Goal: Task Accomplishment & Management: Complete application form

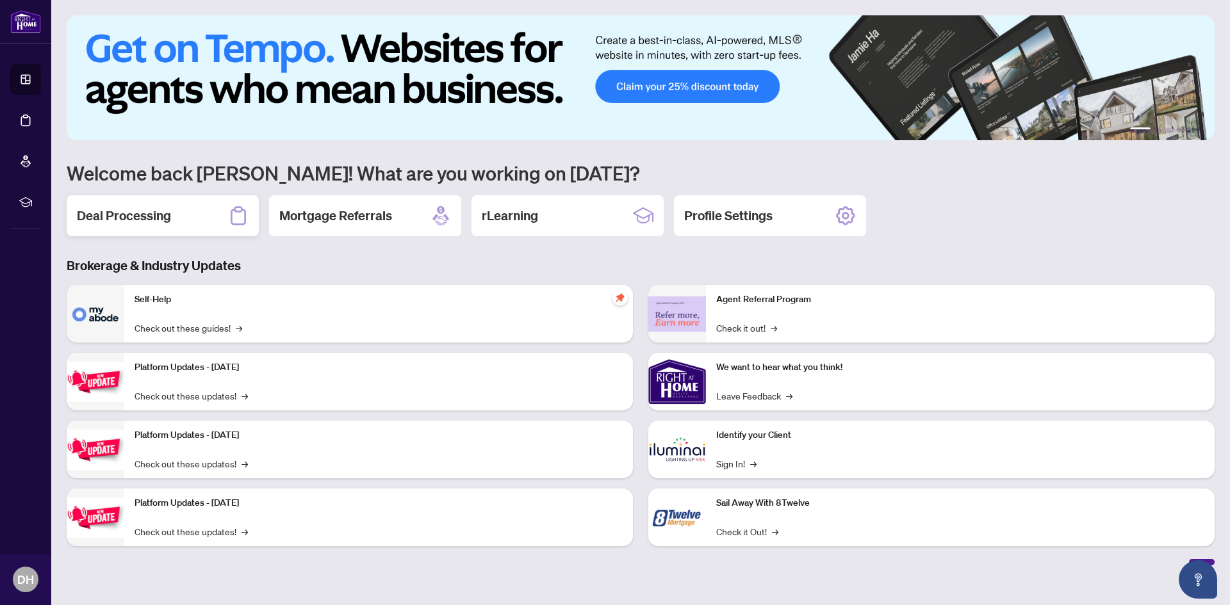
click at [147, 215] on h2 "Deal Processing" at bounding box center [124, 216] width 94 height 18
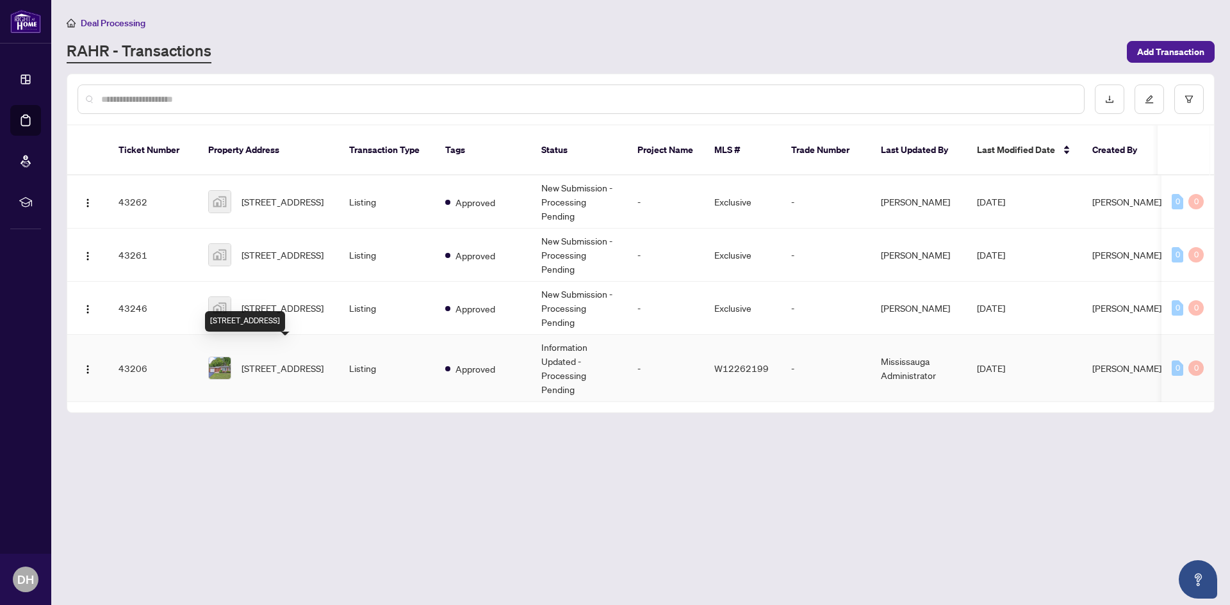
click at [274, 361] on span "[STREET_ADDRESS]" at bounding box center [282, 368] width 82 height 14
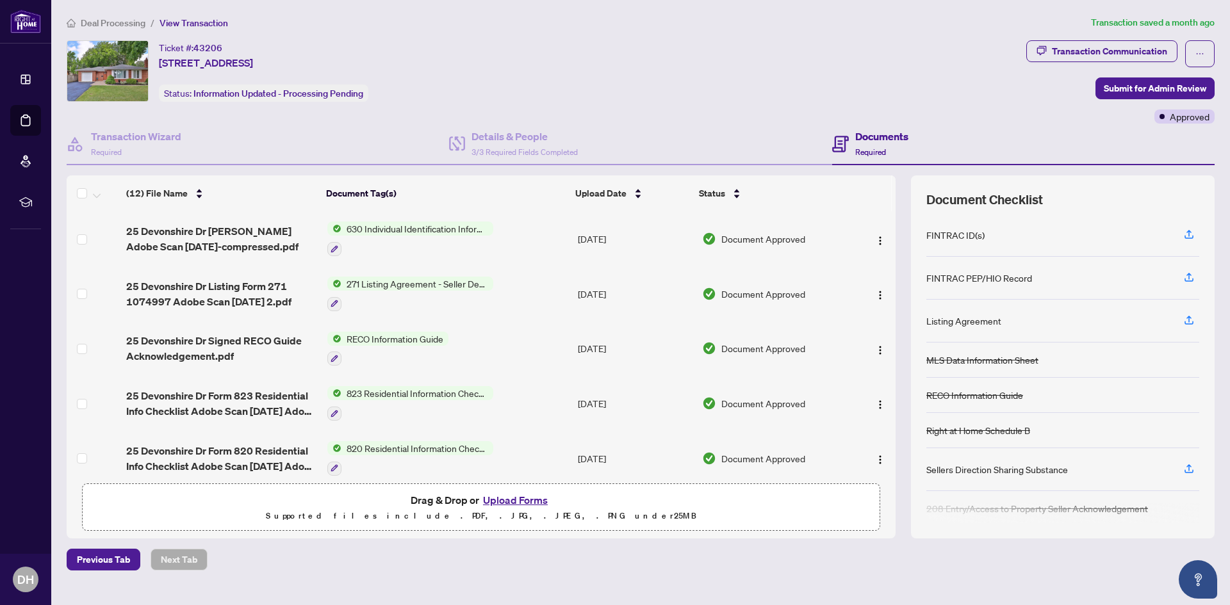
click at [528, 498] on button "Upload Forms" at bounding box center [515, 500] width 72 height 17
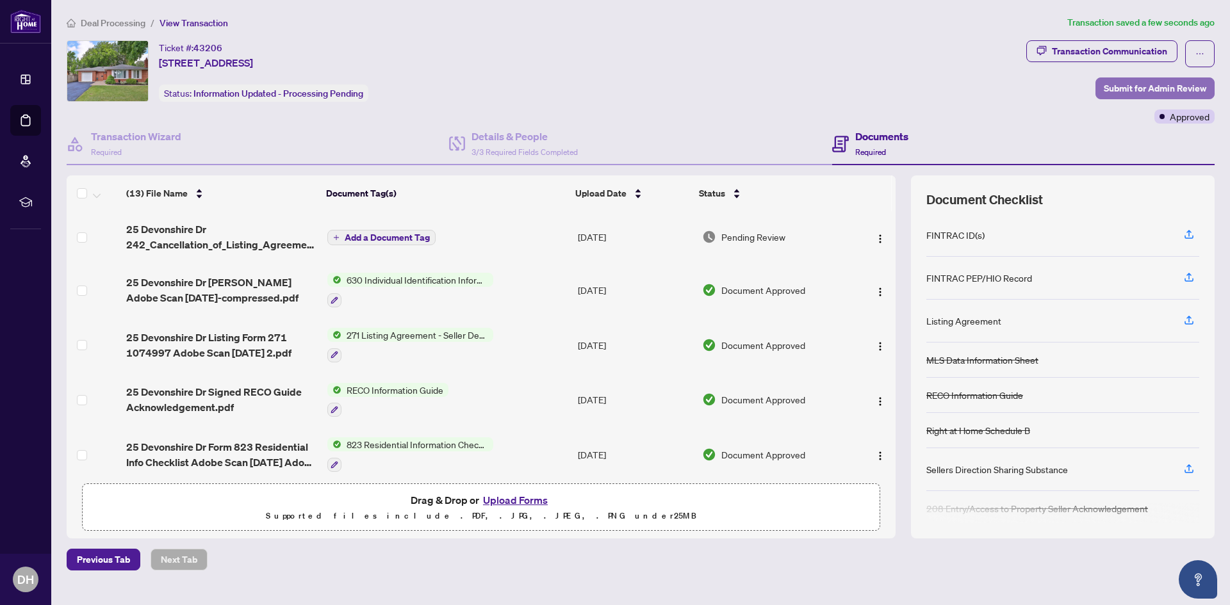
click at [1126, 87] on span "Submit for Admin Review" at bounding box center [1155, 88] width 102 height 20
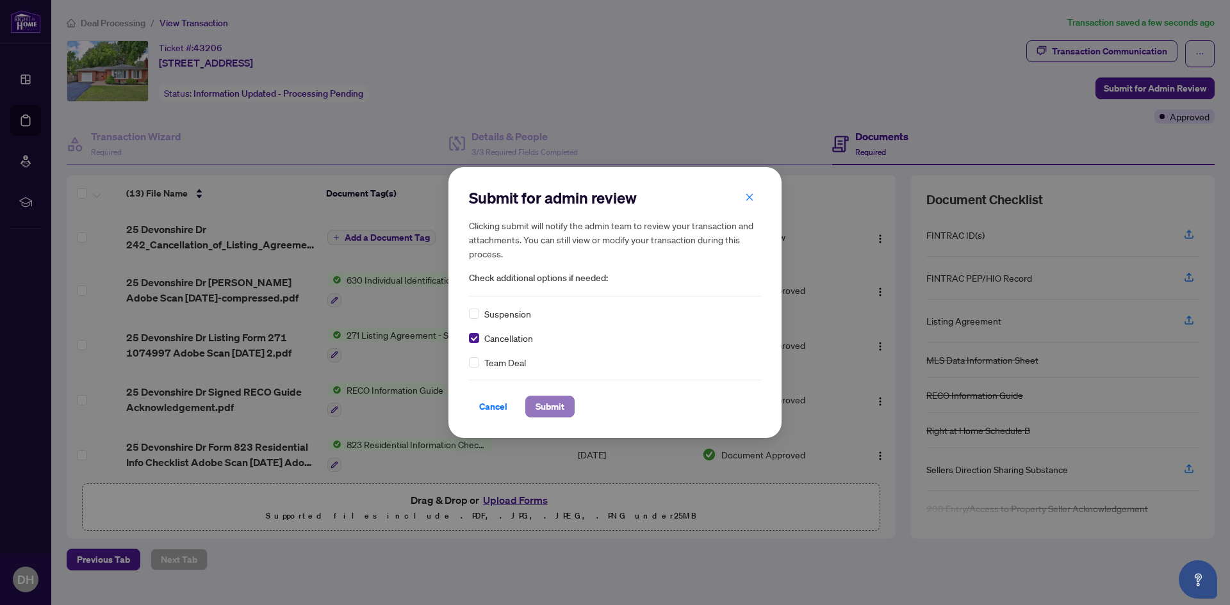
click at [546, 409] on span "Submit" at bounding box center [549, 406] width 29 height 20
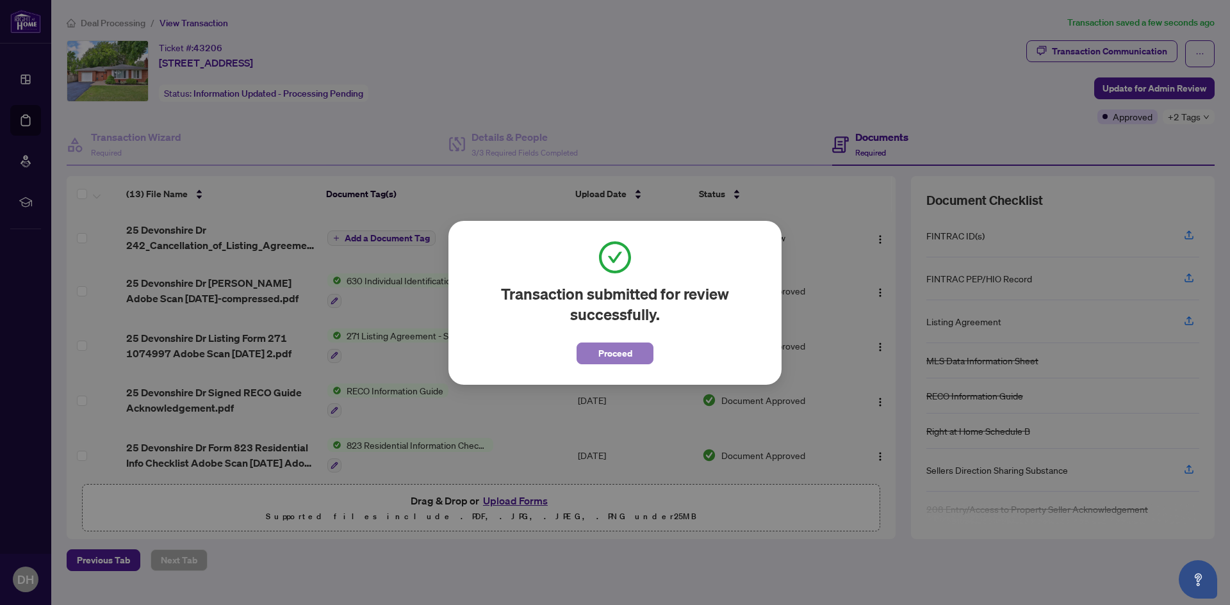
click at [618, 350] on span "Proceed" at bounding box center [615, 353] width 34 height 20
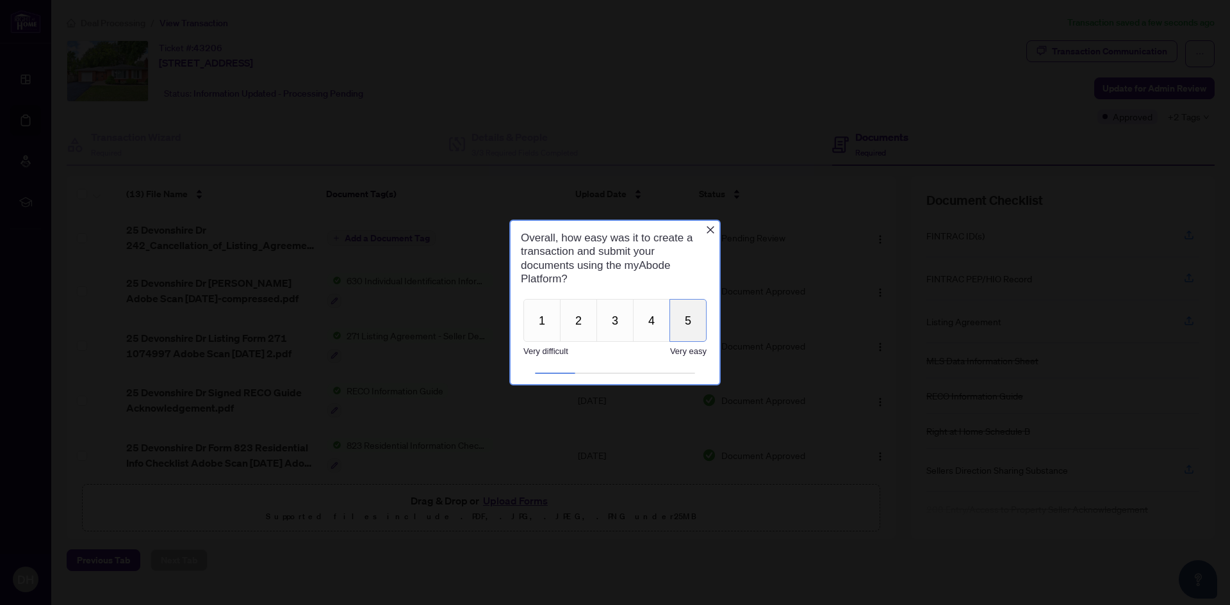
click at [689, 320] on button "5" at bounding box center [687, 320] width 37 height 43
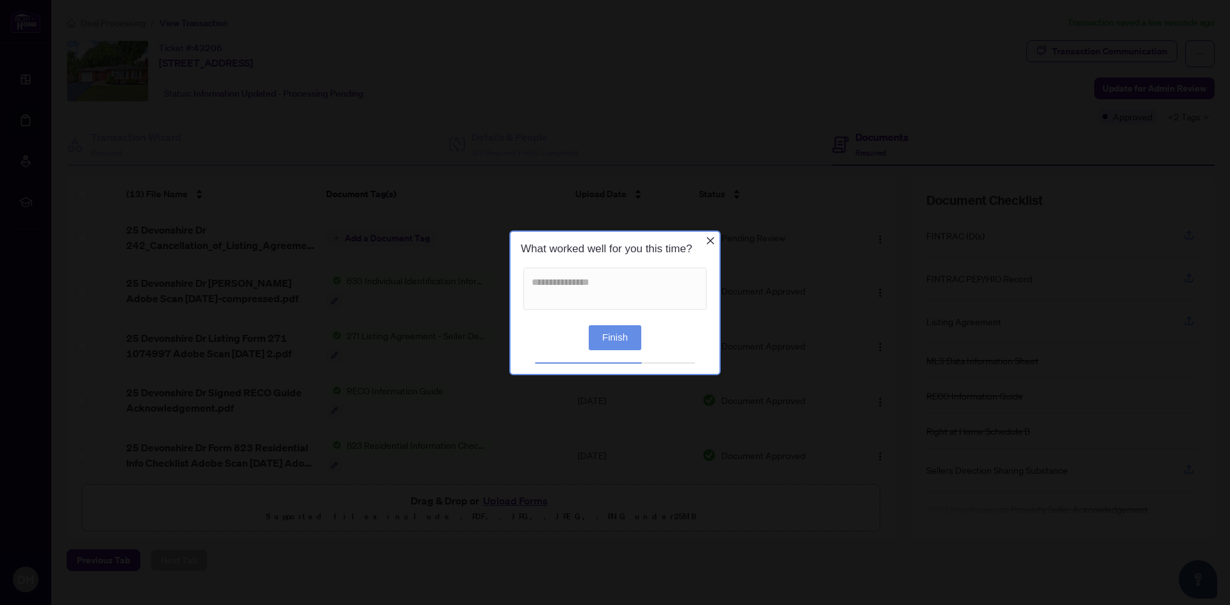
click at [613, 336] on button "Finish" at bounding box center [615, 337] width 53 height 25
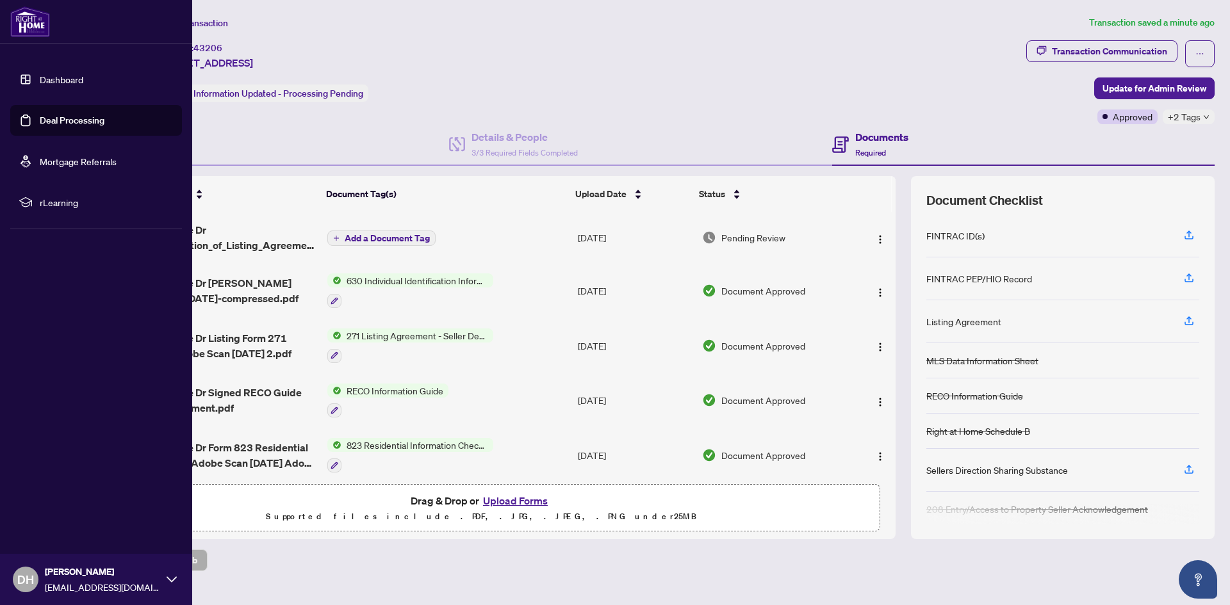
click at [29, 582] on span "DH" at bounding box center [25, 580] width 17 height 18
click at [58, 497] on span "Logout" at bounding box center [51, 503] width 29 height 20
